Goal: Transaction & Acquisition: Purchase product/service

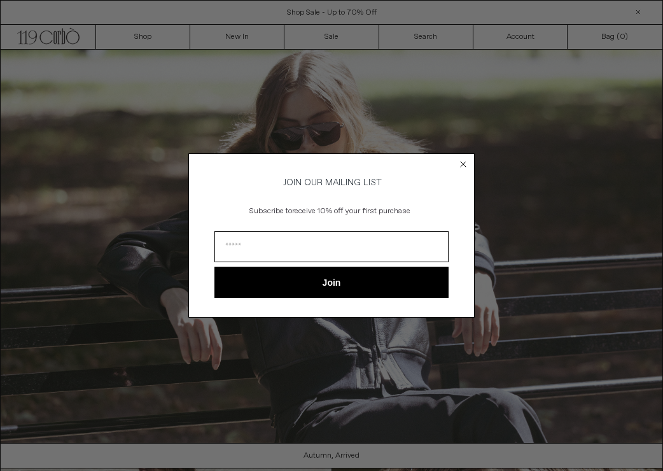
click at [462, 158] on circle "Close dialog" at bounding box center [463, 164] width 12 height 12
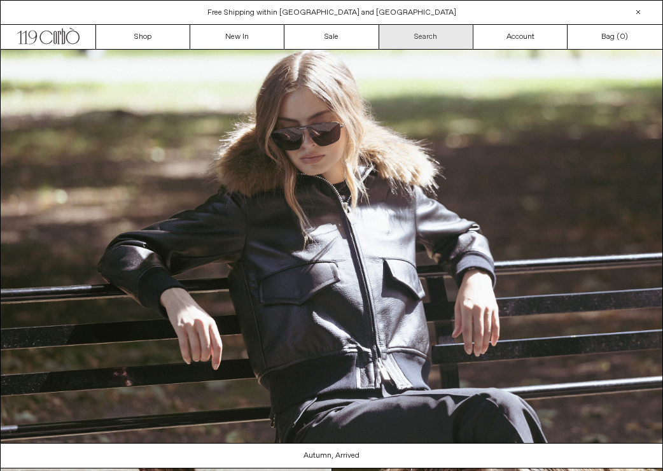
click at [424, 29] on link "Search" at bounding box center [426, 37] width 94 height 24
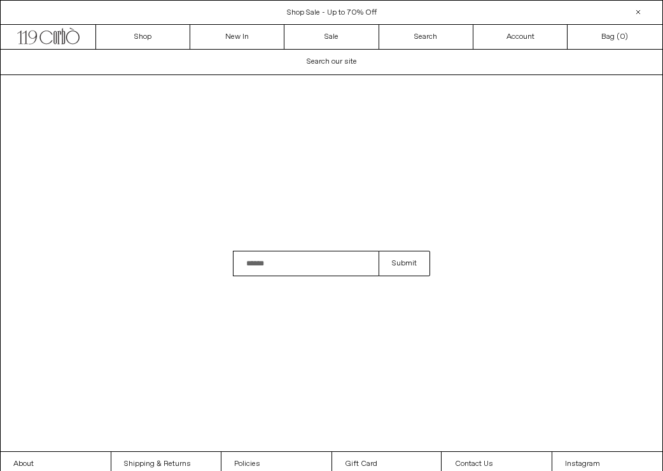
click at [284, 263] on input "Search" at bounding box center [306, 263] width 146 height 25
type input "**********"
click at [404, 263] on button "Submit" at bounding box center [404, 263] width 52 height 25
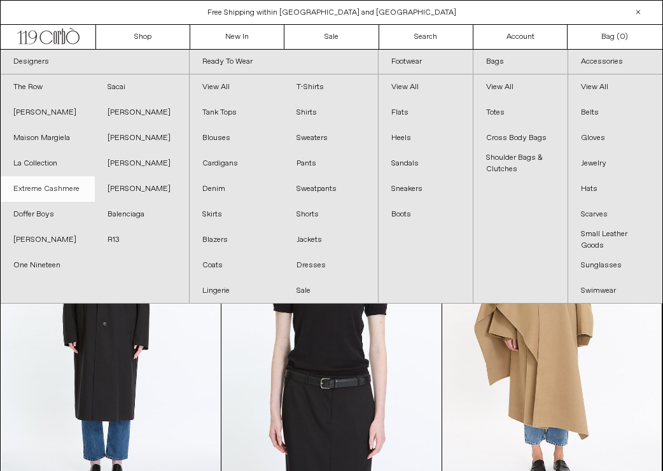
click at [69, 188] on link "Extreme Cashmere" at bounding box center [48, 188] width 94 height 25
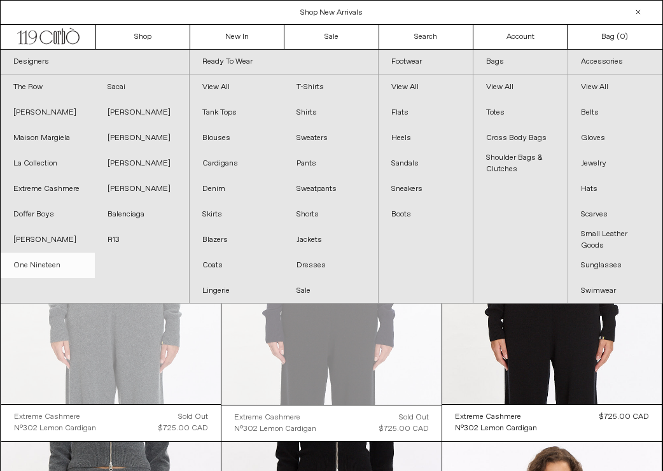
click at [58, 258] on link "One Nineteen" at bounding box center [48, 264] width 94 height 25
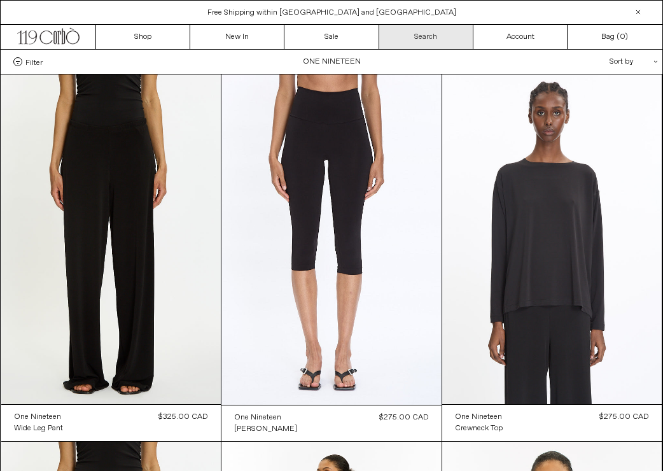
click at [434, 36] on link "Search" at bounding box center [426, 37] width 94 height 24
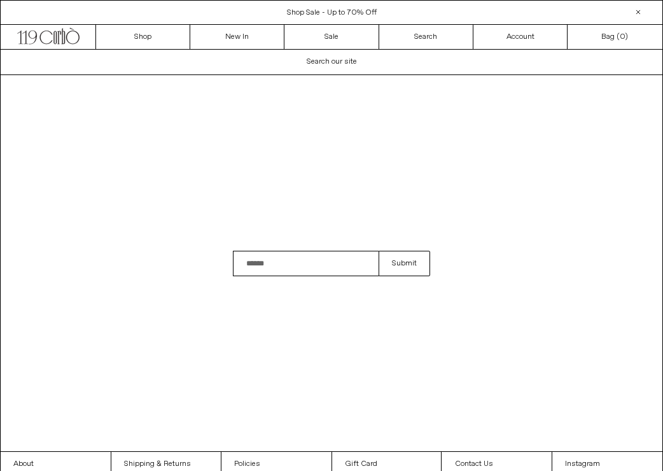
click at [297, 261] on input "Search" at bounding box center [306, 263] width 146 height 25
type input "****"
click at [401, 267] on button "Submit" at bounding box center [404, 263] width 52 height 25
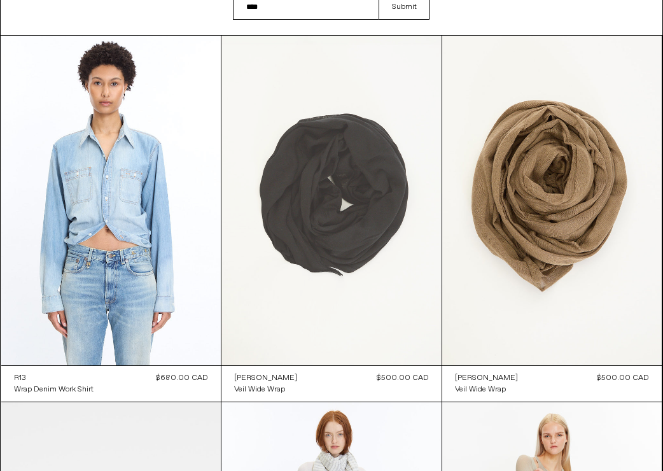
scroll to position [129, 0]
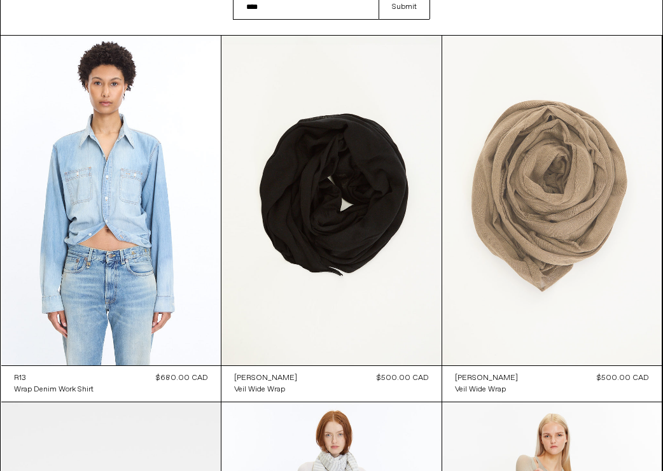
click at [556, 203] on at bounding box center [552, 200] width 220 height 329
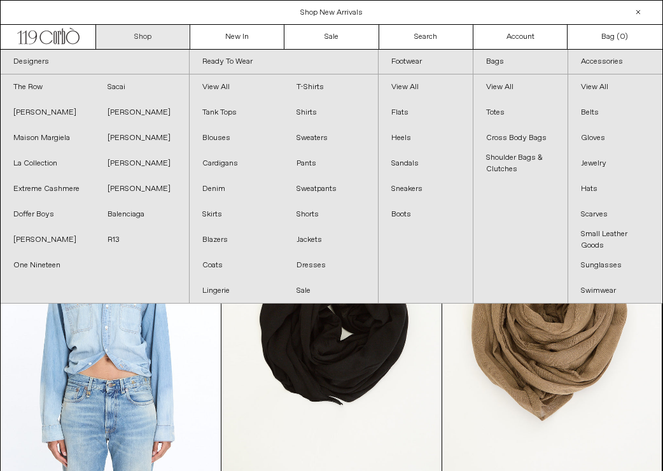
scroll to position [0, 0]
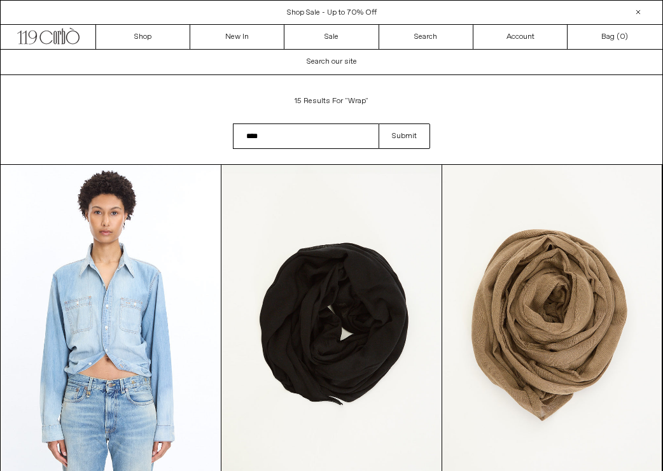
drag, startPoint x: 296, startPoint y: 135, endPoint x: 156, endPoint y: 127, distance: 140.1
click at [156, 127] on div "Search results: 15 results for "wrap" Search field cannot be empty **** Submit" at bounding box center [331, 119] width 663 height 89
type input "*****"
click at [404, 135] on button "Submit" at bounding box center [404, 135] width 52 height 25
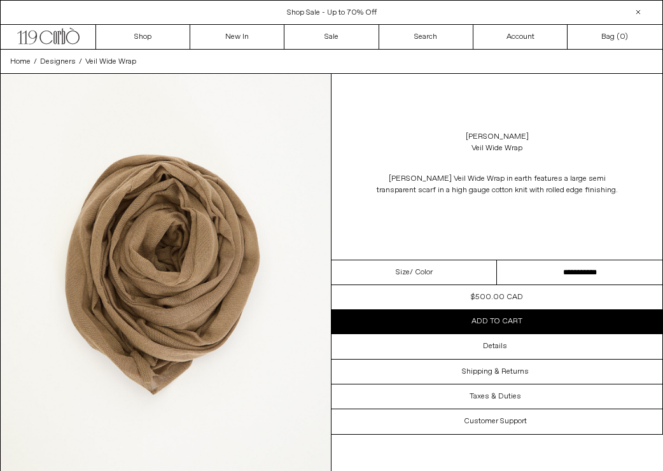
click at [285, 300] on img at bounding box center [166, 280] width 330 height 413
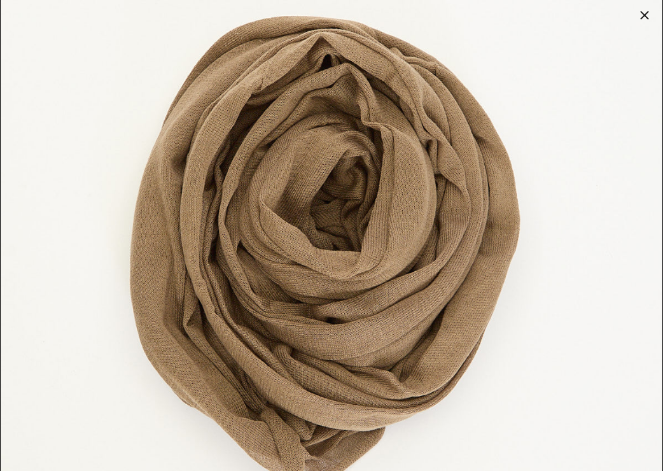
scroll to position [150, 0]
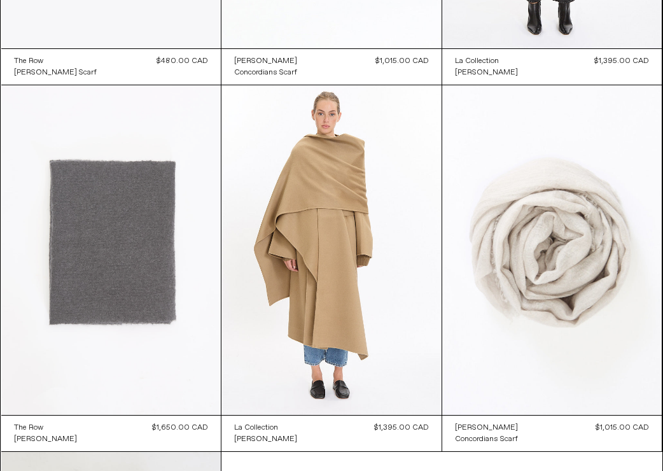
scroll to position [809, 0]
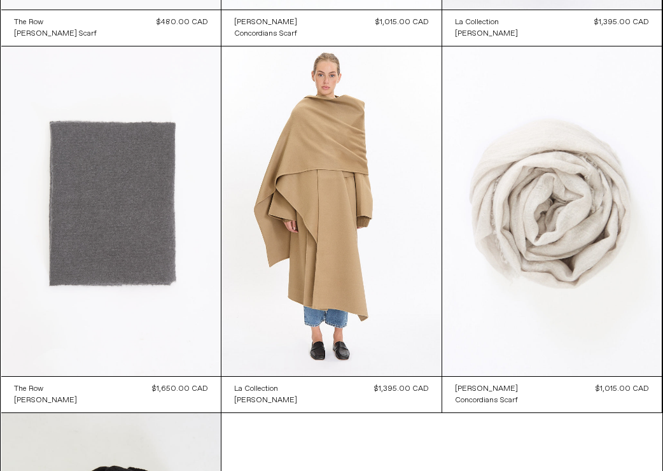
scroll to position [855, 0]
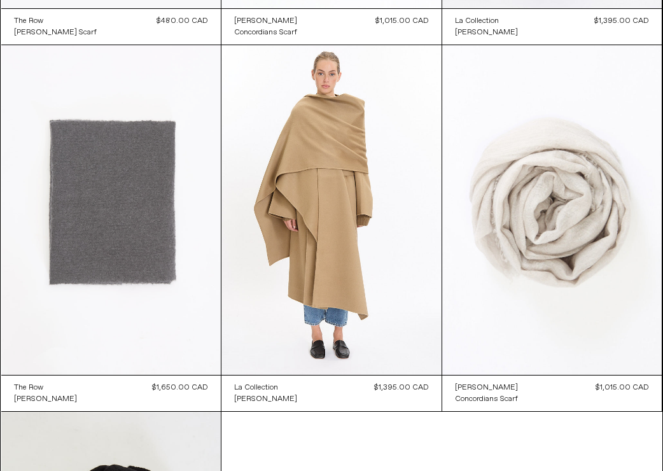
click at [149, 228] on at bounding box center [111, 209] width 220 height 329
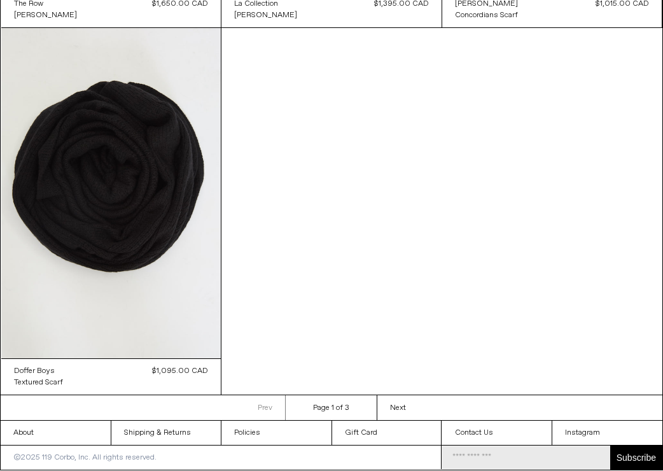
scroll to position [1238, 0]
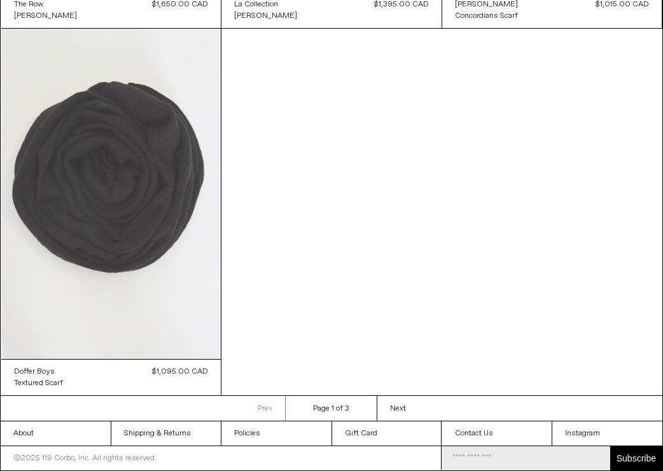
click at [169, 235] on at bounding box center [111, 193] width 220 height 329
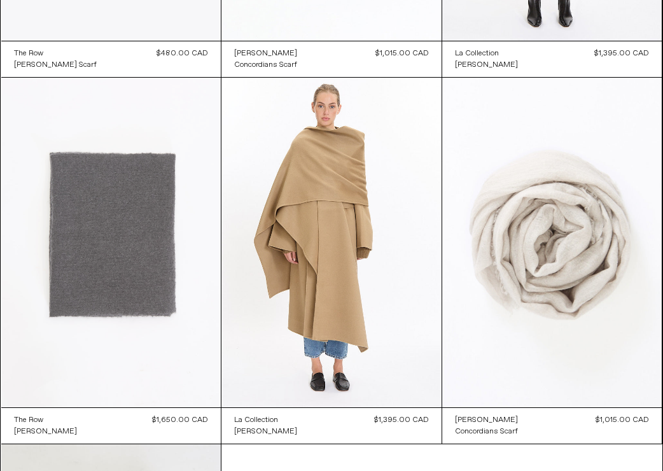
scroll to position [867, 0]
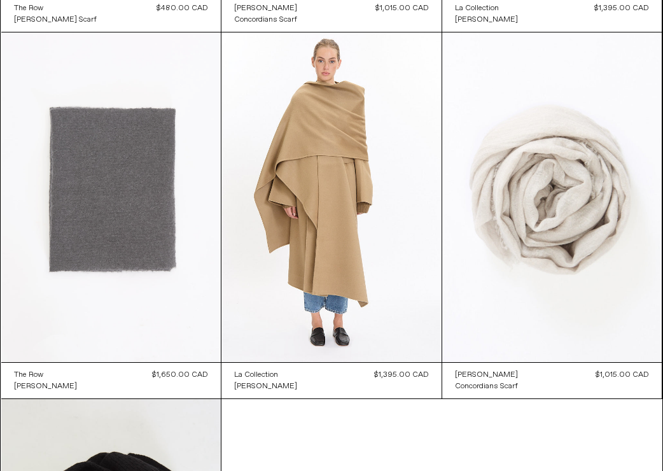
click at [72, 238] on at bounding box center [111, 196] width 220 height 329
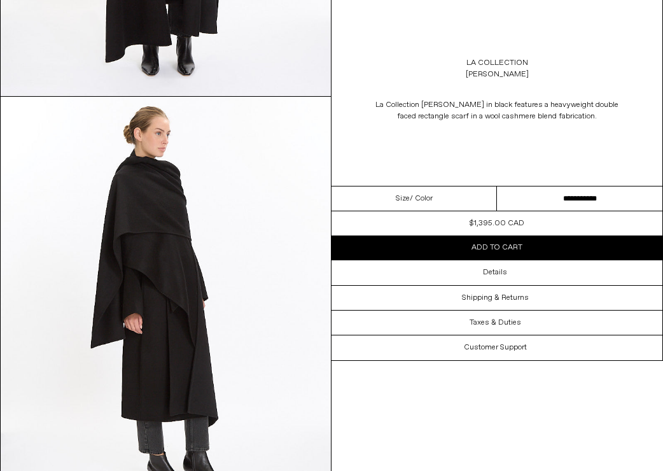
scroll to position [806, 0]
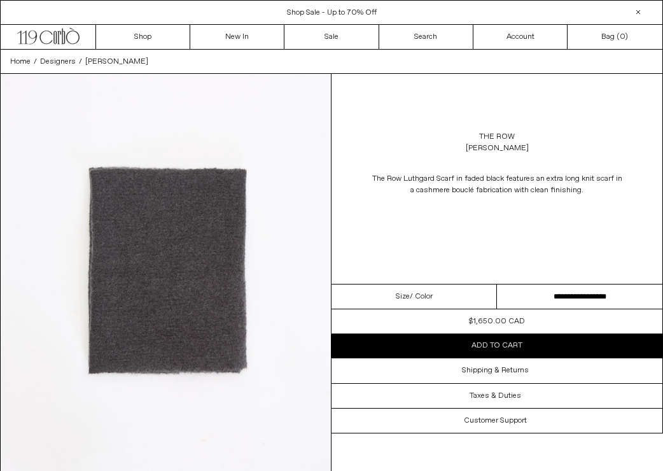
click at [255, 258] on img at bounding box center [166, 280] width 330 height 413
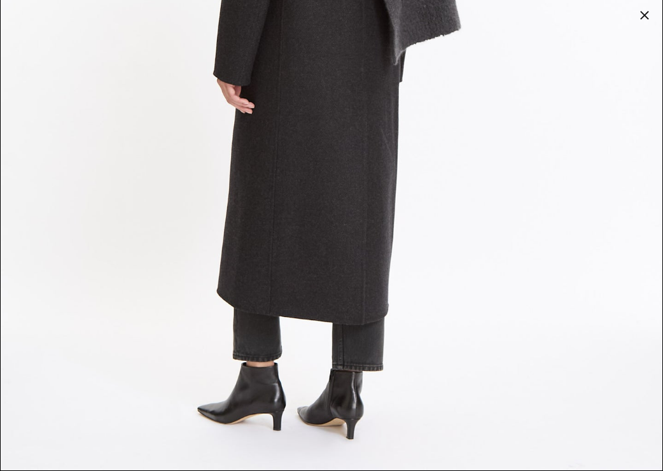
scroll to position [2839, 0]
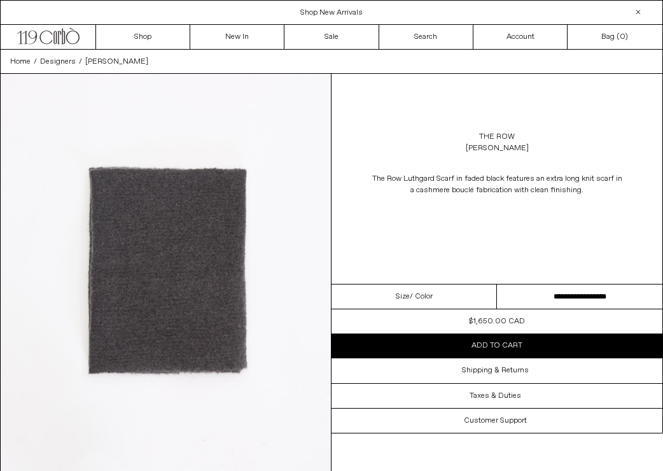
click at [228, 276] on img at bounding box center [166, 280] width 330 height 413
